Goal: Find contact information: Obtain details needed to contact an individual or organization

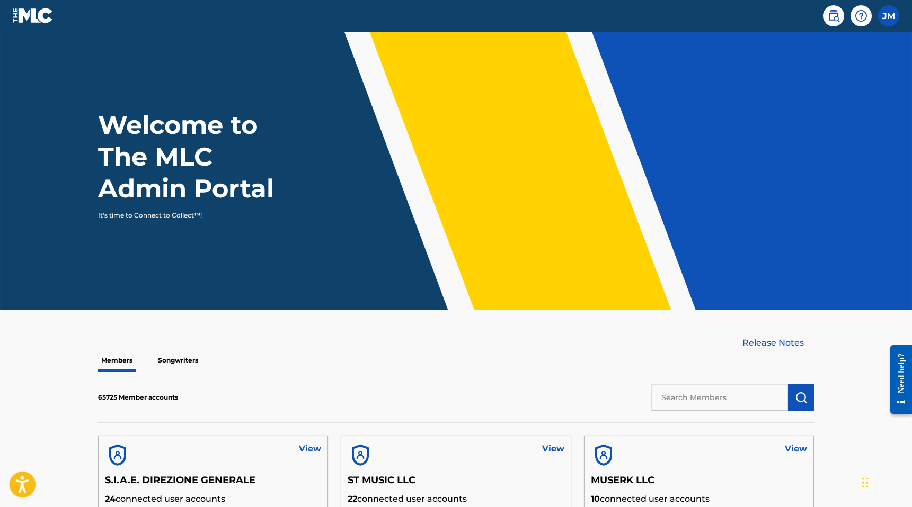
click at [20, 483] on icon "Open accessiBe: accessibility options, statement and help" at bounding box center [22, 487] width 13 height 14
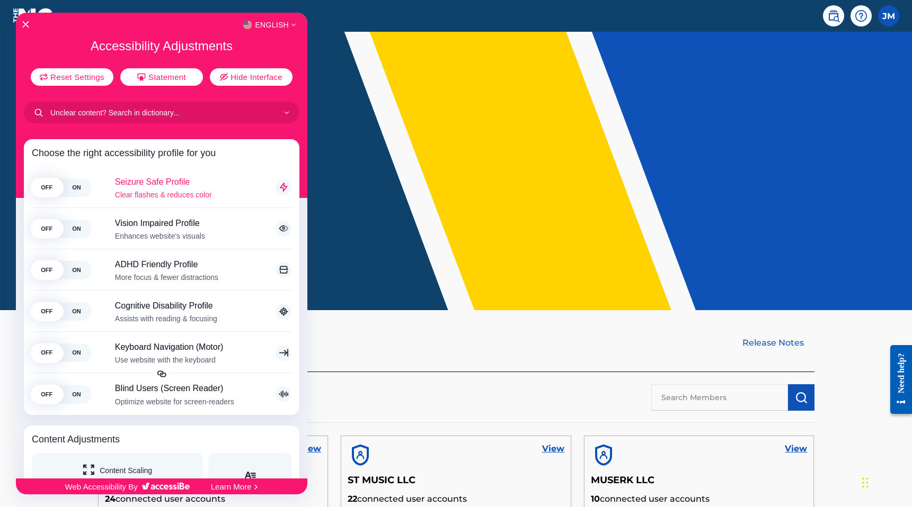
click at [75, 191] on span "ON" at bounding box center [76, 188] width 30 height 19
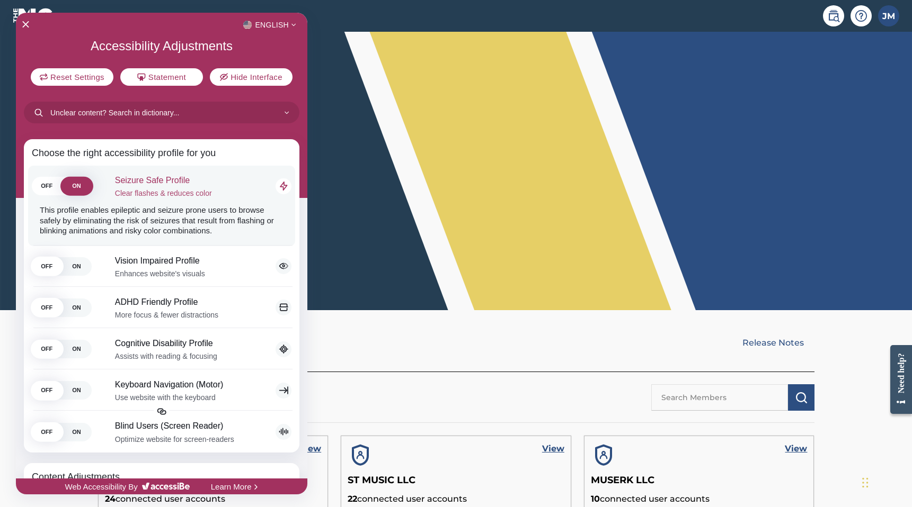
click at [75, 191] on span "ON" at bounding box center [76, 186] width 30 height 19
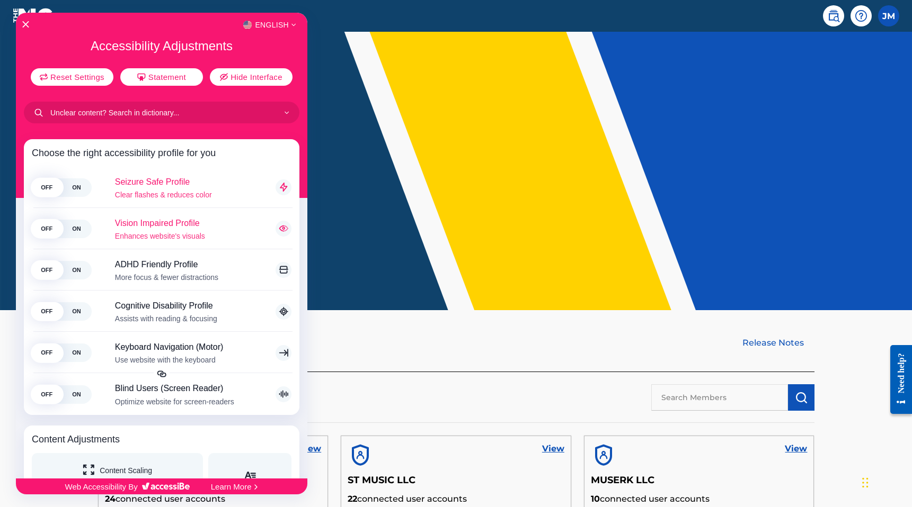
click at [75, 227] on span "ON" at bounding box center [76, 229] width 30 height 19
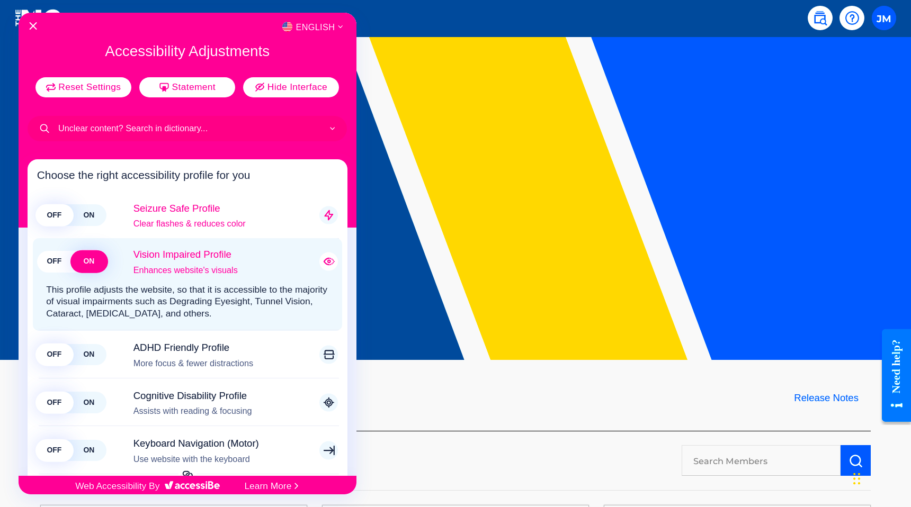
click at [82, 260] on span "ON" at bounding box center [89, 262] width 34 height 22
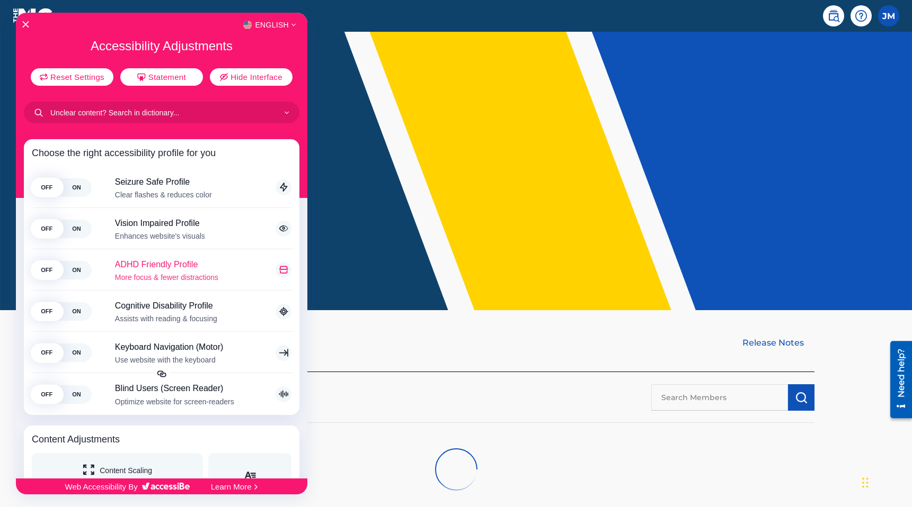
click at [76, 270] on span "ON" at bounding box center [76, 270] width 30 height 19
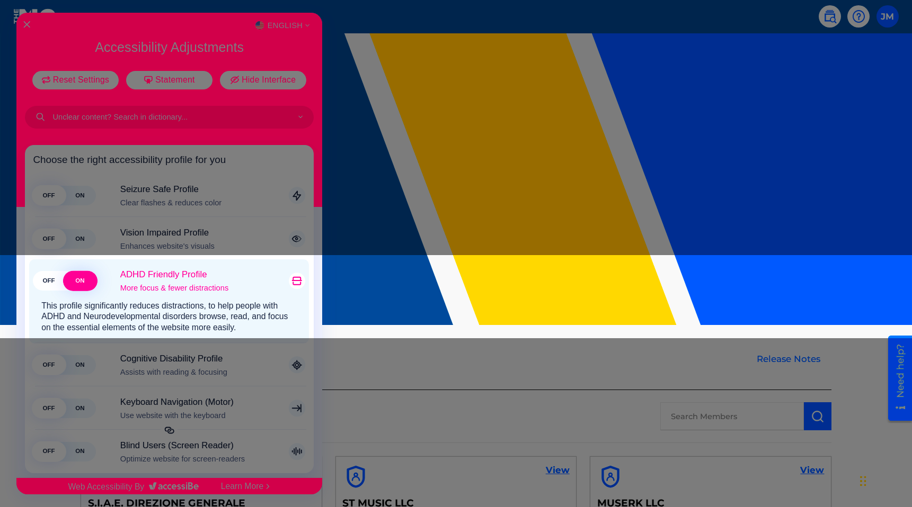
click at [57, 283] on span "OFF" at bounding box center [48, 282] width 31 height 20
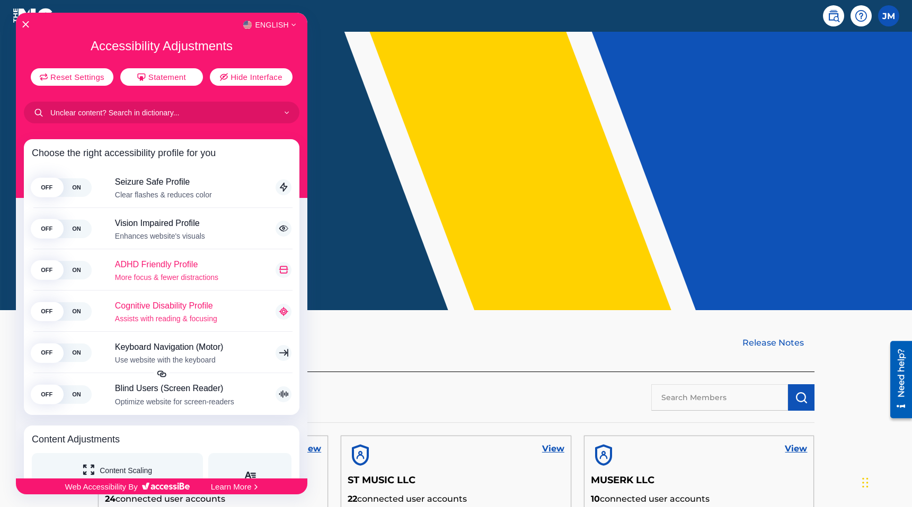
click at [59, 309] on span "OFF" at bounding box center [47, 311] width 30 height 19
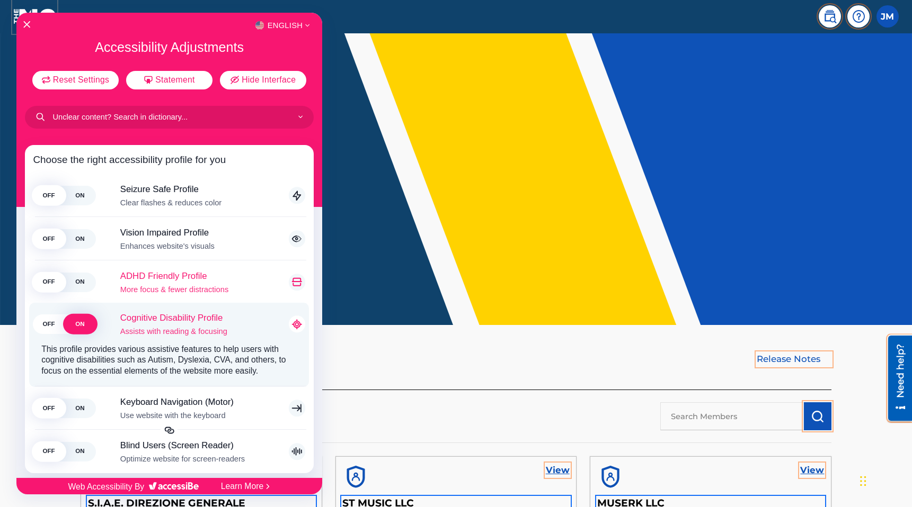
click at [59, 322] on span "OFF" at bounding box center [48, 325] width 31 height 20
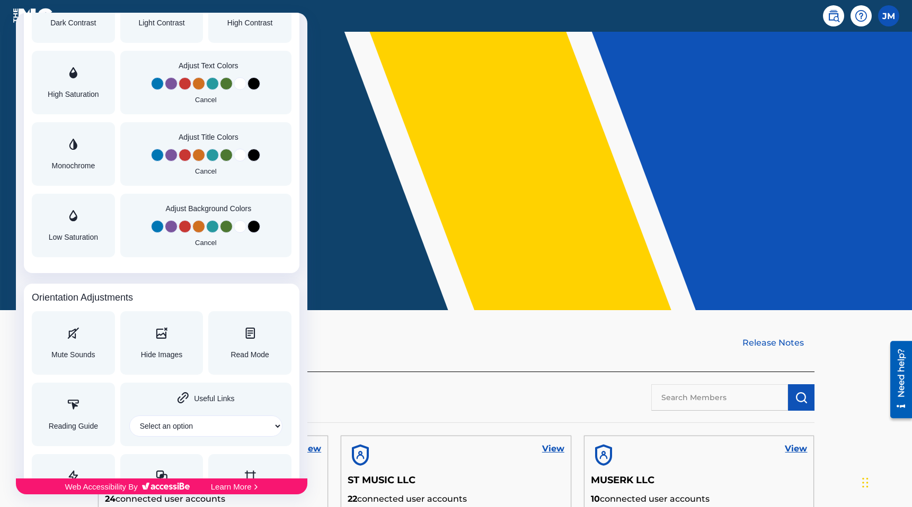
scroll to position [942, 0]
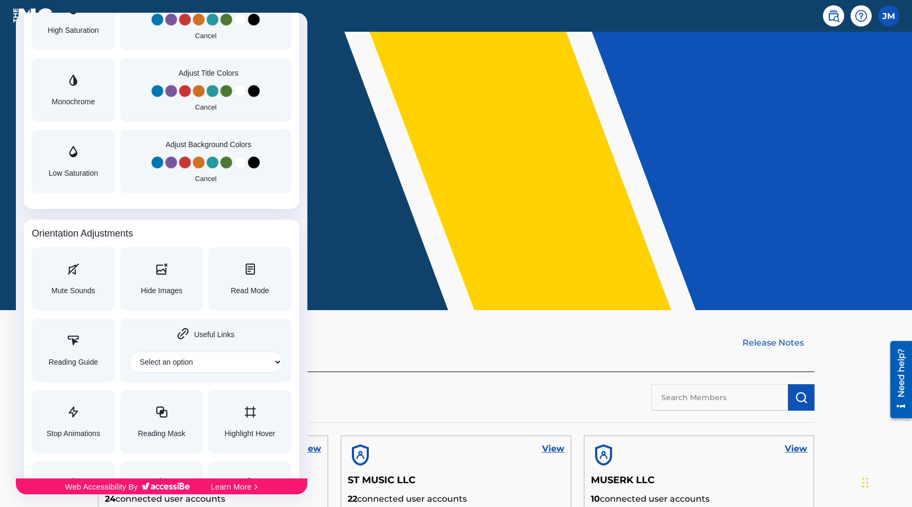
click at [402, 260] on div at bounding box center [456, 253] width 912 height 507
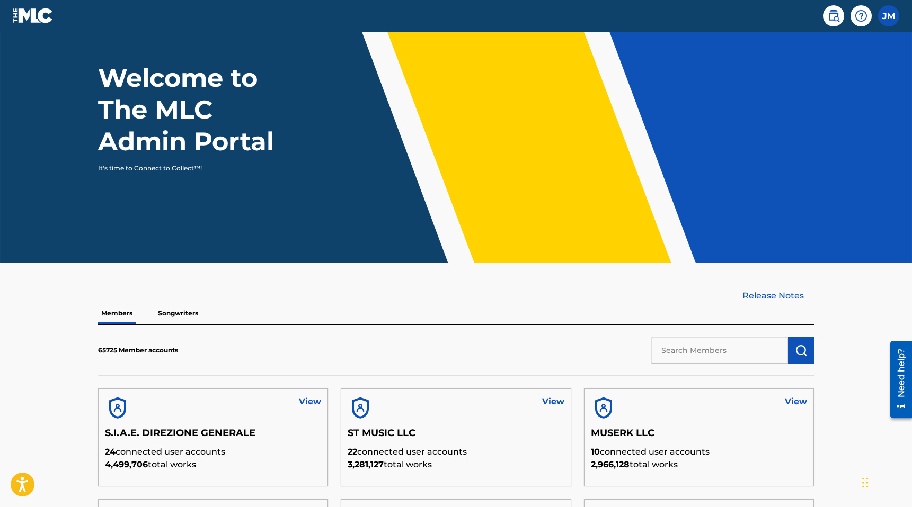
scroll to position [0, 0]
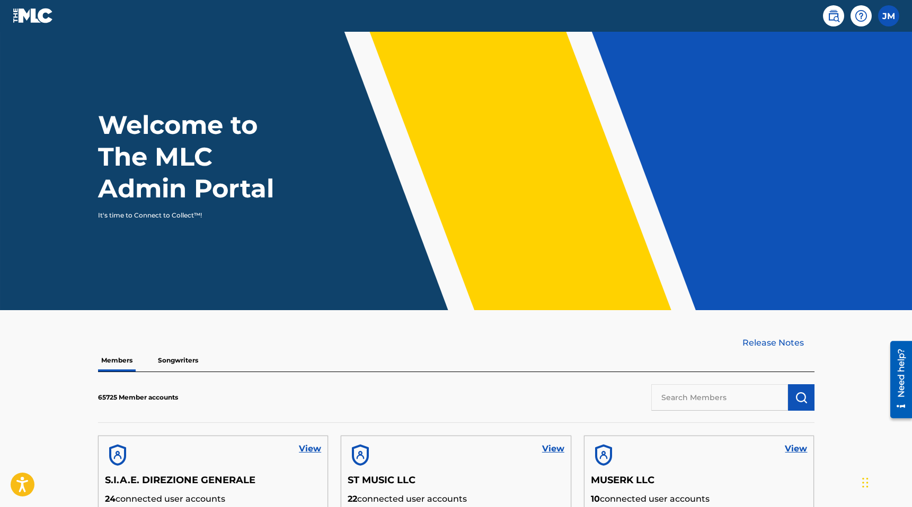
click at [856, 13] on img at bounding box center [860, 16] width 13 height 13
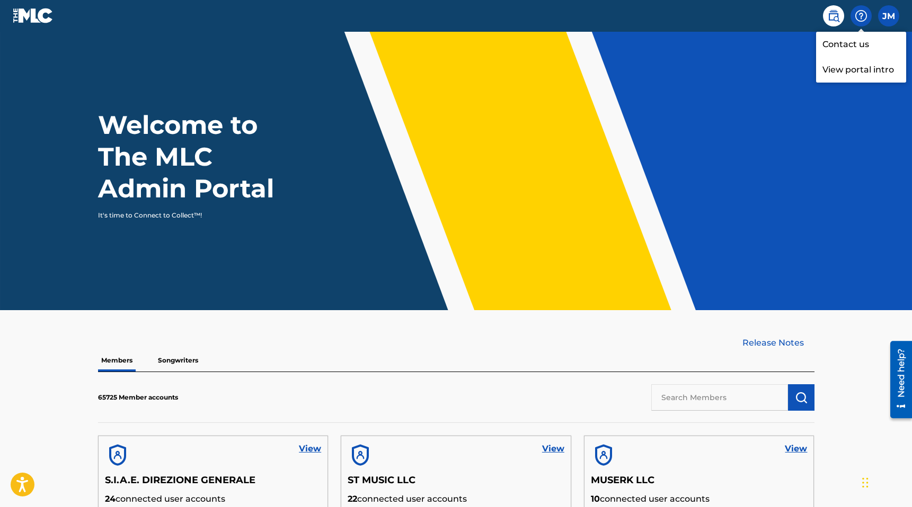
click at [846, 48] on link "Contact us" at bounding box center [861, 44] width 90 height 25
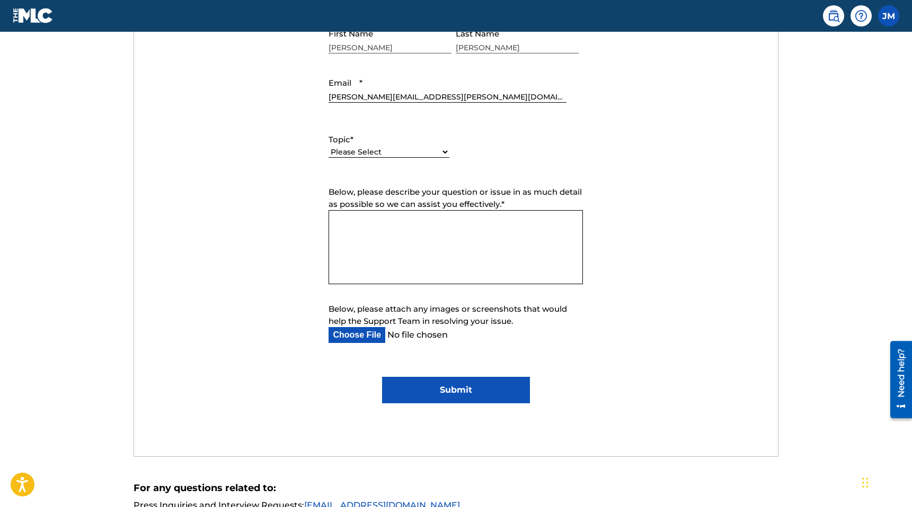
scroll to position [632, 0]
